Goal: Task Accomplishment & Management: Manage account settings

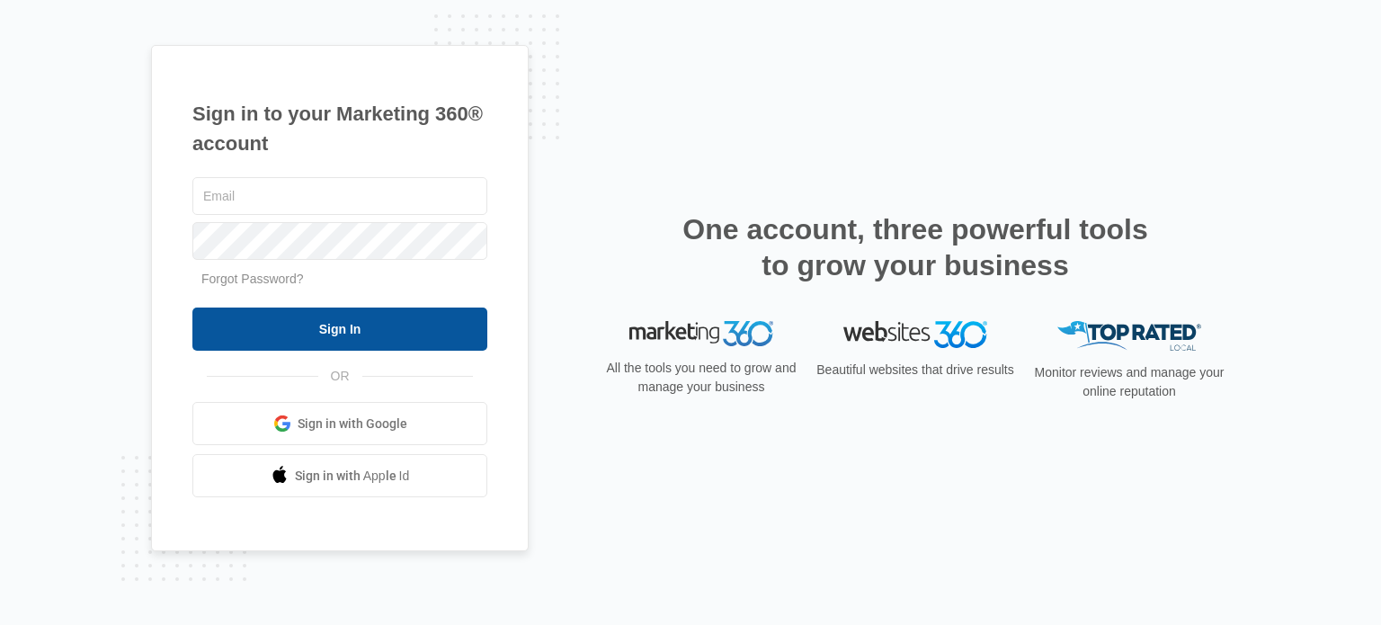
type input "[EMAIL_ADDRESS][DOMAIN_NAME]"
click at [428, 325] on input "Sign In" at bounding box center [339, 329] width 295 height 43
